Goal: Information Seeking & Learning: Learn about a topic

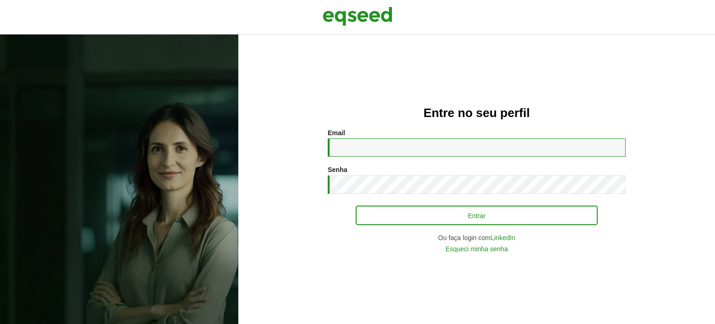
type input "**********"
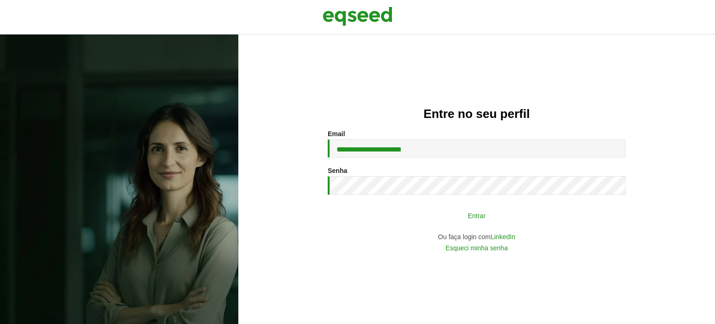
click at [466, 215] on button "Entrar" at bounding box center [477, 215] width 242 height 18
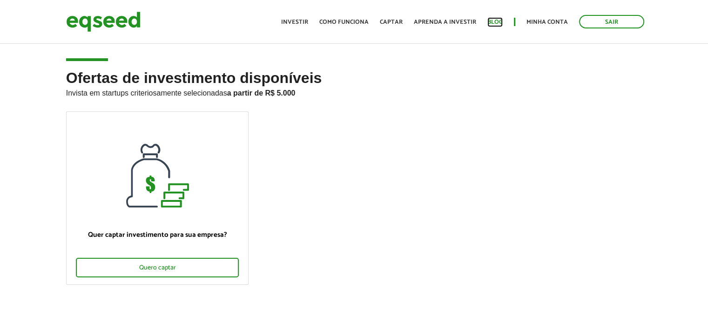
click at [493, 20] on link "Blog" at bounding box center [494, 22] width 15 height 6
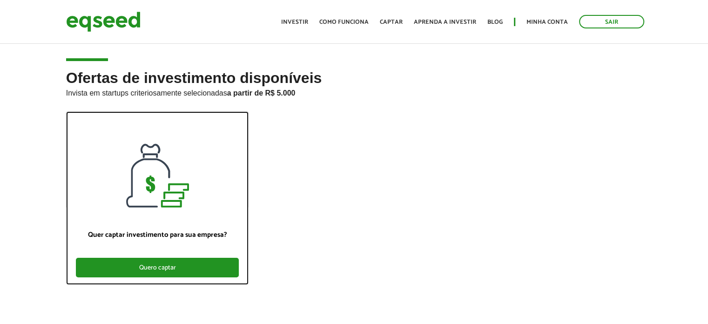
click at [153, 265] on div "Quero captar" at bounding box center [157, 267] width 163 height 20
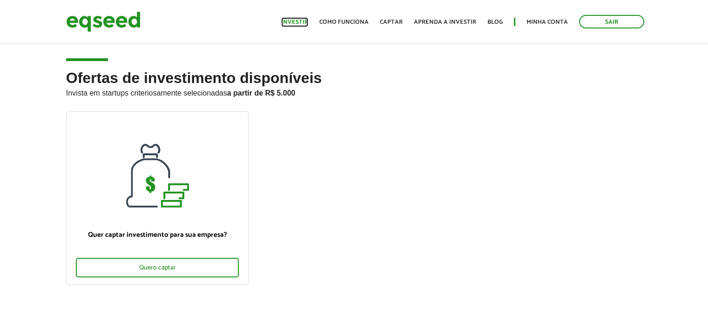
click at [302, 19] on link "Investir" at bounding box center [294, 22] width 27 height 6
click at [302, 22] on link "Investir" at bounding box center [294, 22] width 27 height 6
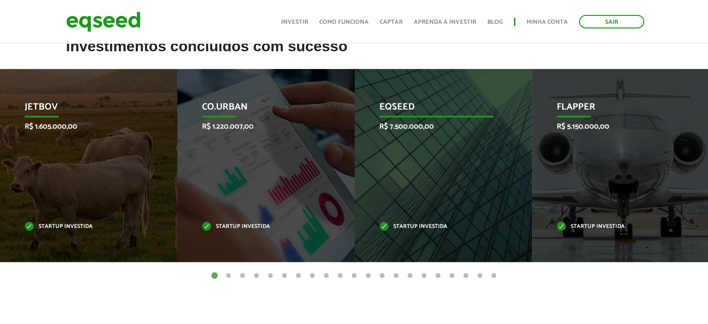
scroll to position [326, 0]
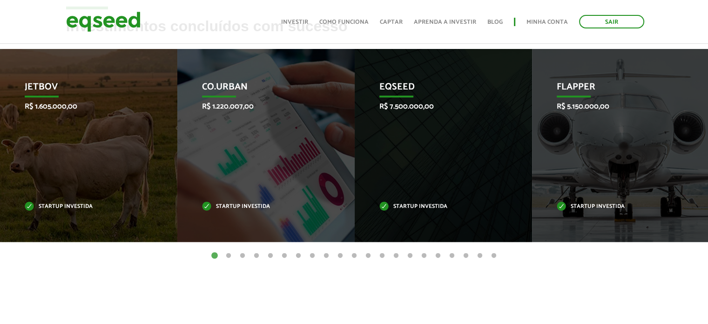
click at [229, 252] on button "2" at bounding box center [228, 255] width 9 height 9
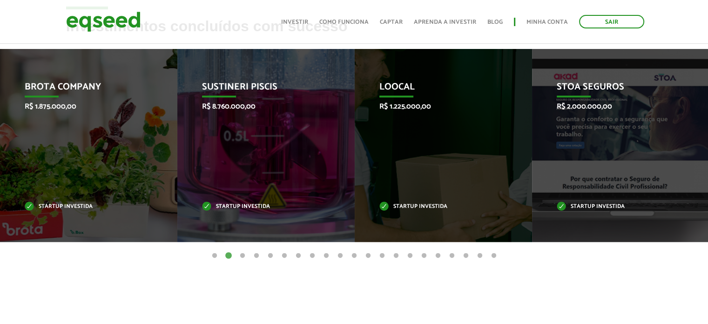
click at [244, 252] on button "3" at bounding box center [242, 255] width 9 height 9
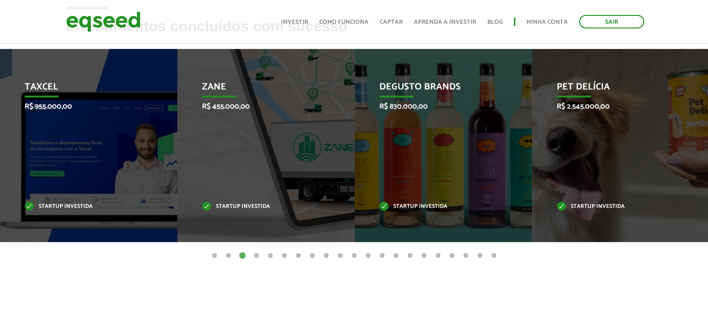
click at [255, 251] on button "4" at bounding box center [256, 255] width 9 height 9
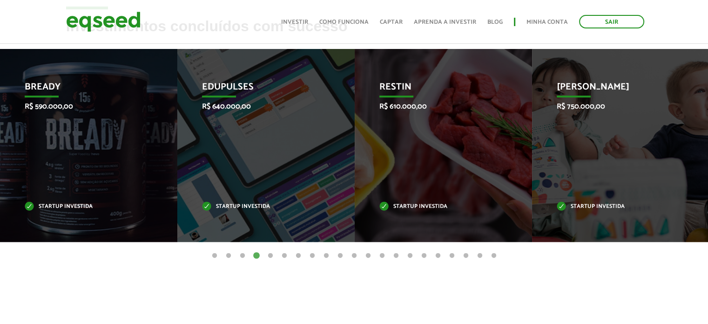
click at [272, 255] on button "5" at bounding box center [270, 255] width 9 height 9
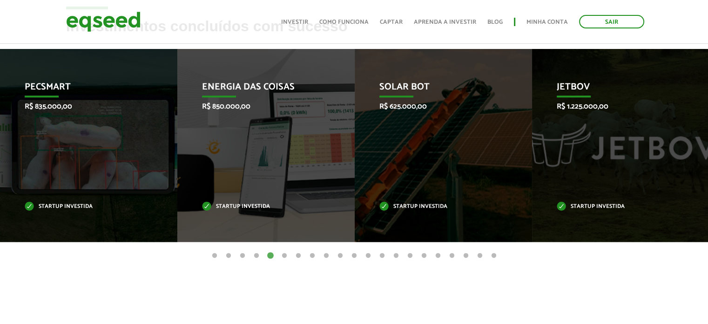
click at [285, 257] on button "6" at bounding box center [284, 255] width 9 height 9
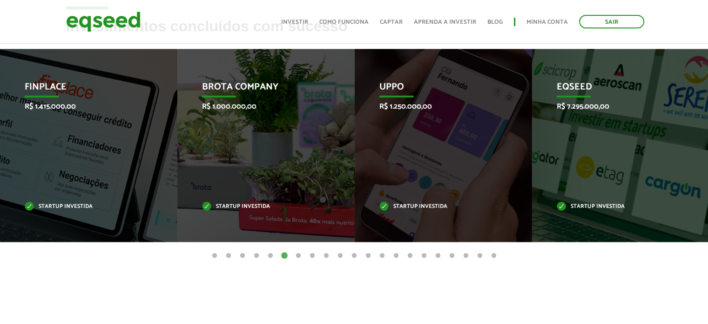
click at [271, 253] on button "5" at bounding box center [270, 255] width 9 height 9
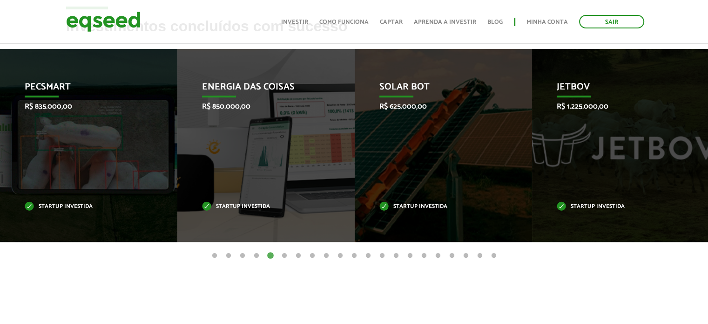
click at [285, 256] on button "6" at bounding box center [284, 255] width 9 height 9
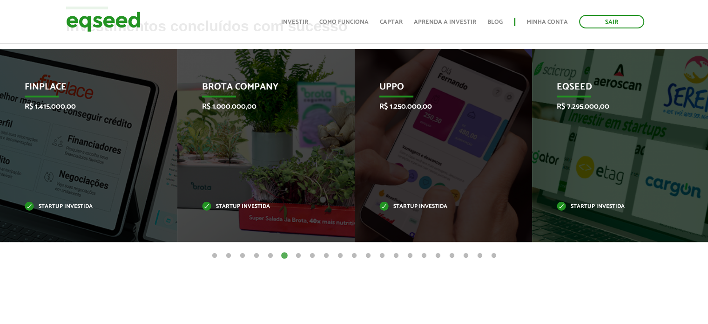
click at [298, 252] on button "7" at bounding box center [298, 255] width 9 height 9
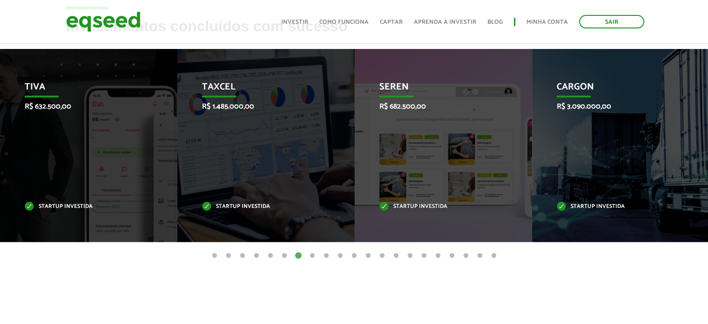
click at [313, 253] on button "8" at bounding box center [312, 255] width 9 height 9
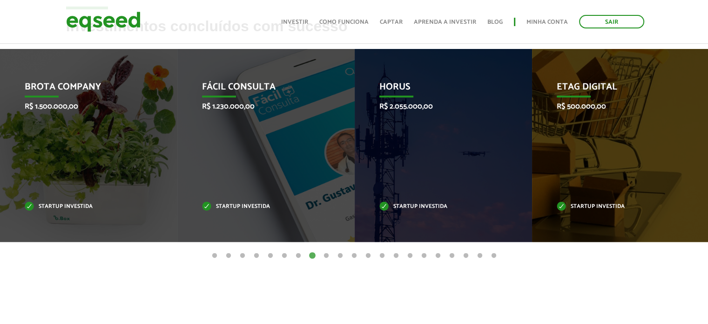
click at [324, 254] on button "9" at bounding box center [326, 255] width 9 height 9
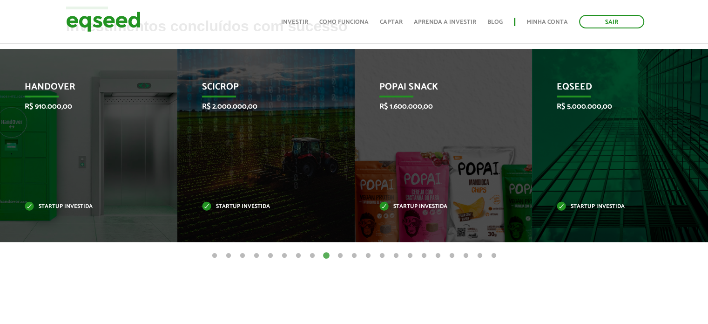
click at [215, 251] on button "1" at bounding box center [214, 255] width 9 height 9
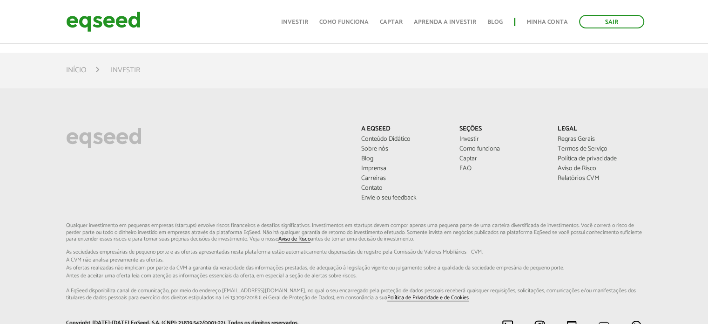
scroll to position [605, 0]
click at [376, 165] on link "Imprensa" at bounding box center [403, 166] width 84 height 7
